Goal: Information Seeking & Learning: Learn about a topic

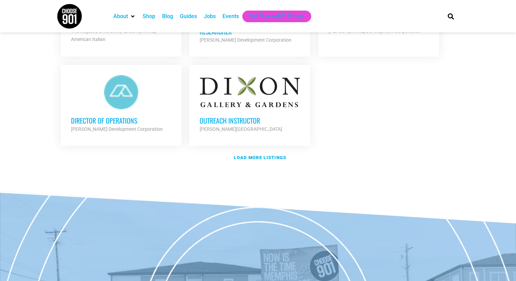
scroll to position [900, 0]
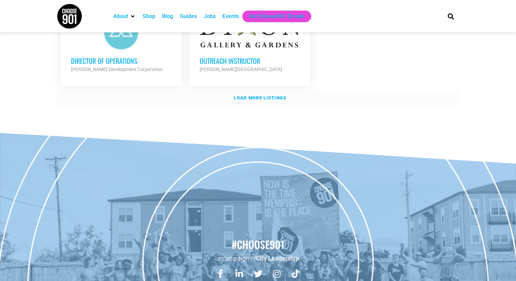
click at [243, 96] on strong "Load more listings" at bounding box center [260, 97] width 53 height 5
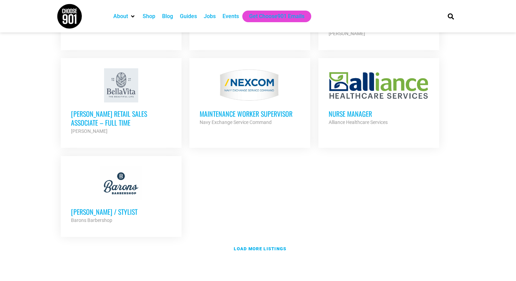
scroll to position [1474, 0]
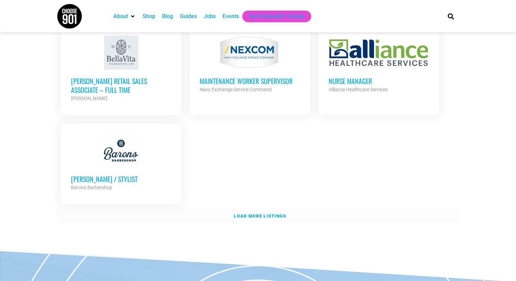
click at [260, 213] on strong "Load more listings" at bounding box center [260, 215] width 53 height 5
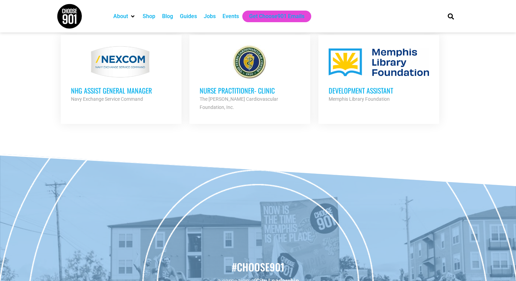
scroll to position [1765, 0]
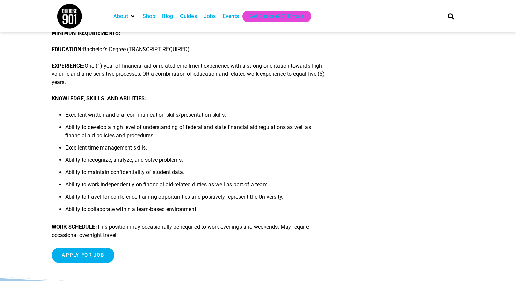
scroll to position [368, 0]
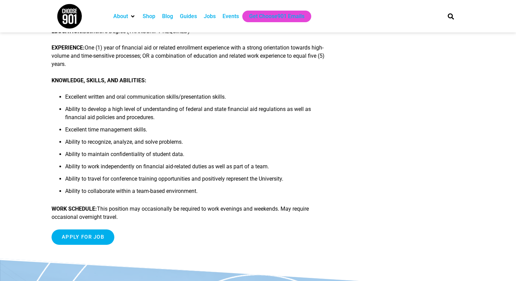
click at [176, 215] on p "WORK SCHEDULE: This position may occasionally be required to work evenings and …" at bounding box center [192, 213] width 281 height 16
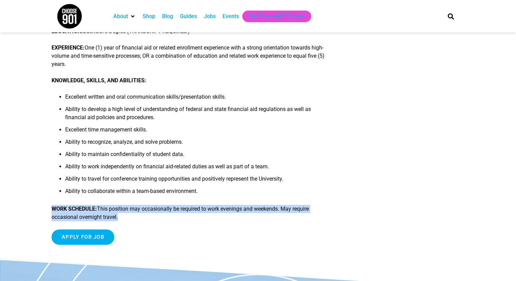
click at [176, 215] on p "WORK SCHEDULE: This position may occasionally be required to work evenings and …" at bounding box center [192, 213] width 281 height 16
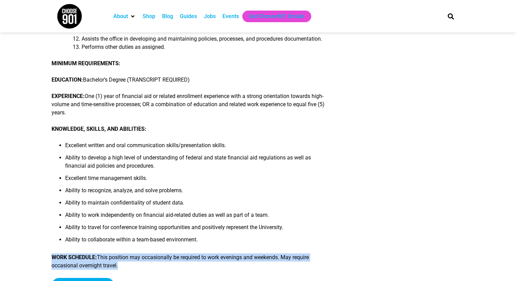
scroll to position [346, 0]
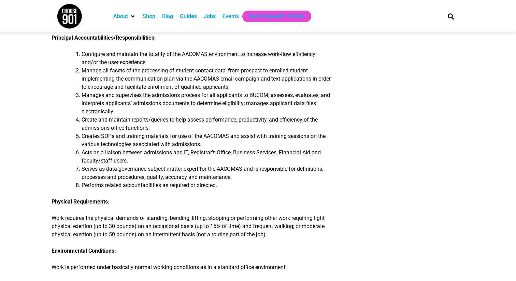
scroll to position [219, 0]
